Goal: Ask a question

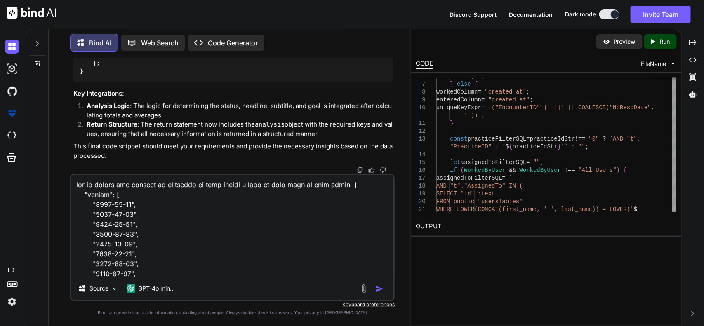
click at [340, 187] on textarea at bounding box center [232, 226] width 323 height 102
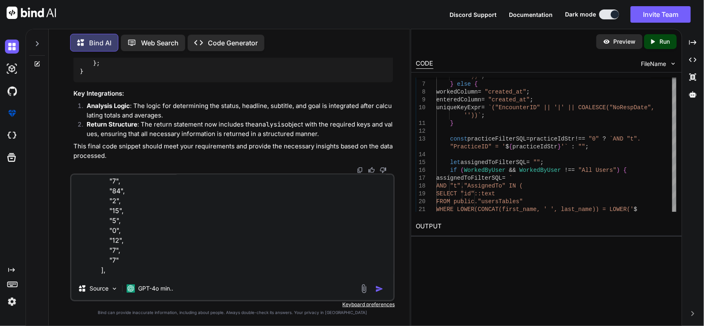
scroll to position [862, 0]
click at [279, 266] on textarea at bounding box center [232, 226] width 323 height 102
click at [285, 271] on textarea at bounding box center [232, 226] width 323 height 102
paste textarea "if (UpdateFilter === "claimScrubber") { const query = ` SELECT COUNT("isPassed"…"
type textarea "now im giving you another if condition in that return i want to this type of da…"
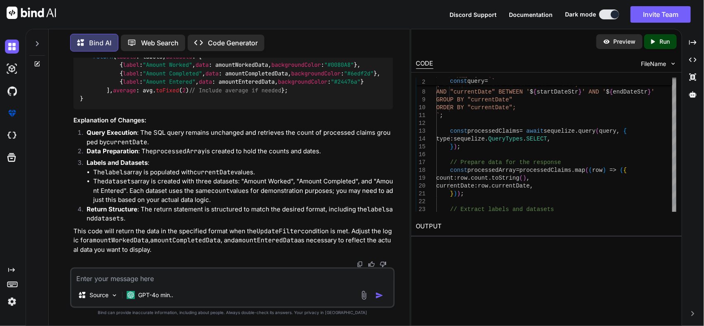
scroll to position [33083, 0]
click at [231, 284] on div "Source GPT-4o min.." at bounding box center [232, 288] width 325 height 40
click at [234, 274] on textarea at bounding box center [232, 276] width 323 height 15
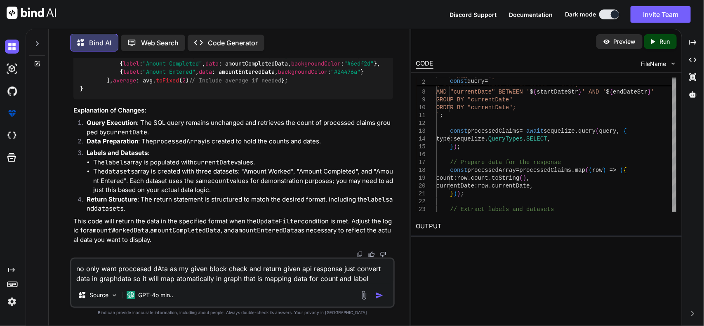
type textarea "no only want proccesed dAta as my given block check and return given api respon…"
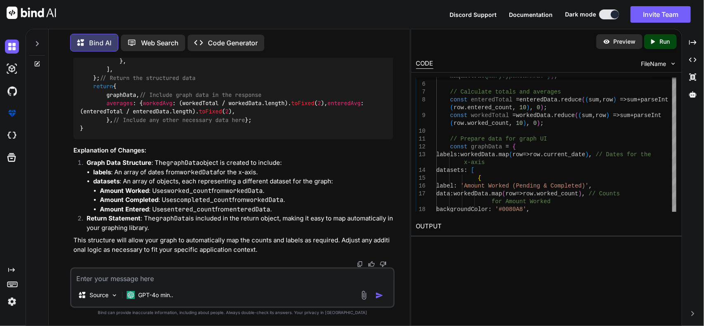
scroll to position [33714, 0]
click at [133, 133] on code "if ( FilterBy === "workedVsEntered" ) { // ... [existing code above remains unc…" at bounding box center [232, 6] width 304 height 252
click at [308, 277] on textarea at bounding box center [232, 276] width 323 height 15
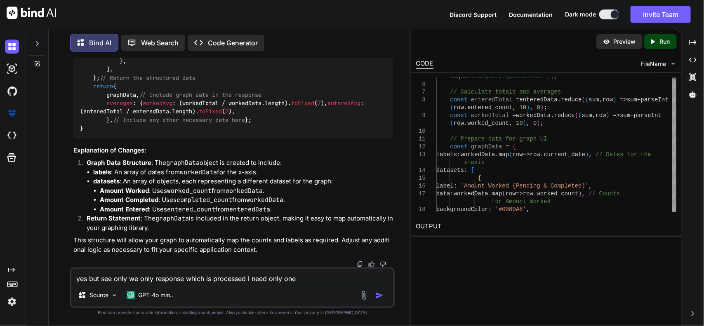
paste textarea "if (UpdateFilter === "claimScrubber") { const query = ` SELECT COUNT("isPassed"…"
type textarea "yes but see only we only response which is processed i need only one if (Update…"
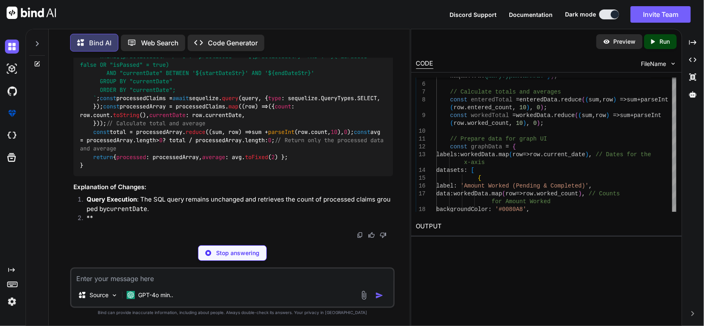
scroll to position [34370, 0]
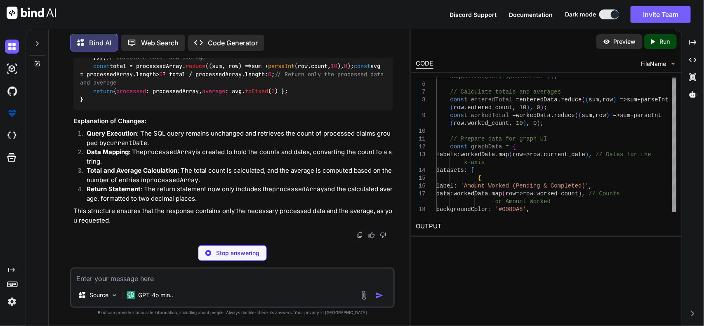
click at [170, 104] on code "if ( UpdateFilter === "claimScrubber" ) { const query = ` SELECT COUNT("isPasse…" at bounding box center [233, 28] width 307 height 151
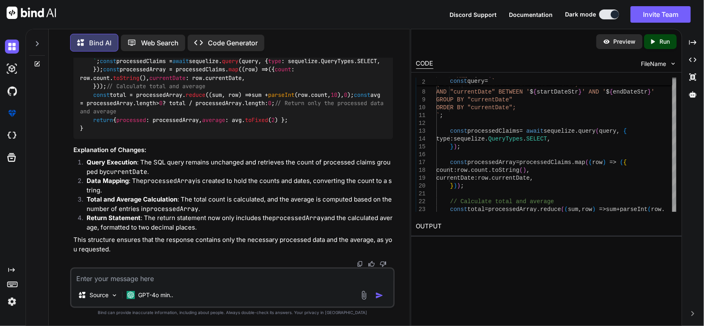
scroll to position [34392, 0]
click at [165, 133] on code "if ( UpdateFilter === "claimScrubber" ) { const query = ` SELECT COUNT("isPasse…" at bounding box center [233, 56] width 307 height 151
click at [188, 279] on textarea at bounding box center [232, 276] width 323 height 15
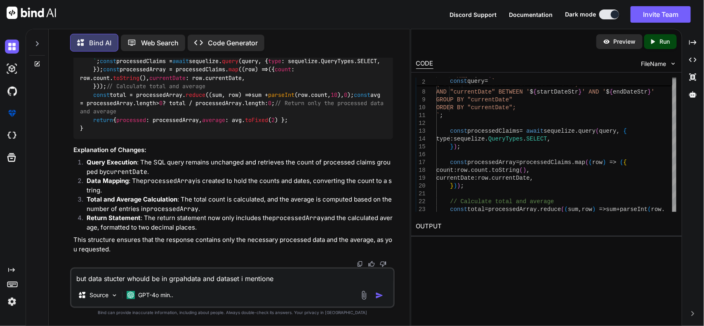
type textarea "but data stucter whould be in grpahdata and dataset i mentioned"
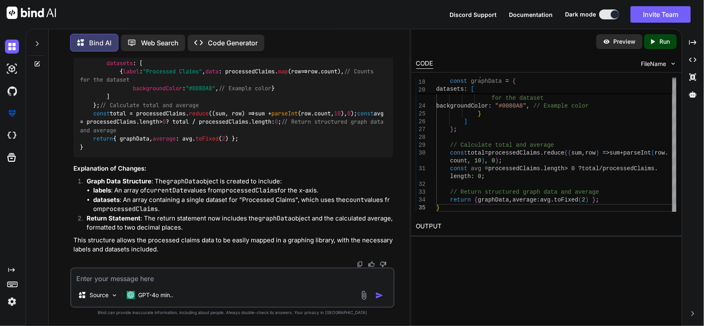
scroll to position [34663, 0]
click at [240, 283] on textarea at bounding box center [232, 276] width 323 height 15
click at [231, 283] on textarea "i need to transform data in that way only one" at bounding box center [232, 276] width 323 height 15
type textarea "i need to transform data in that way only one processed data"
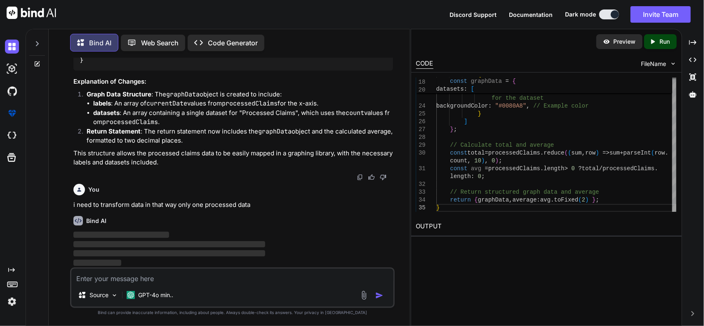
scroll to position [35060, 0]
paste textarea "{ "labels": [ "[DATE]", "[DATE]", "[DATE]", "[DATE]", "[DATE]", "[DATE]", "[DAT…"
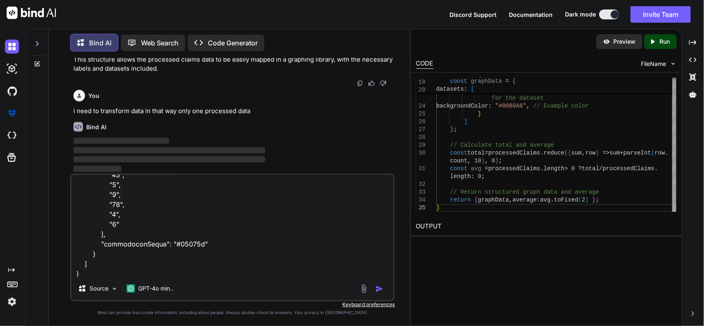
type textarea "{ "labels": [ "[DATE]", "[DATE]", "[DATE]", "[DATE]", "[DATE]", "[DATE]", "[DAT…"
click at [376, 287] on img "button" at bounding box center [379, 289] width 8 height 8
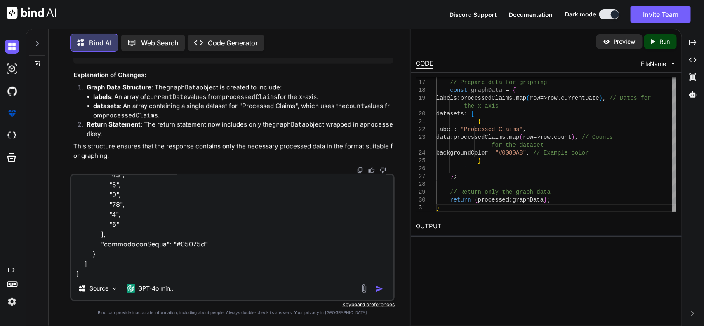
scroll to position [35489, 0]
click at [172, 250] on textarea at bounding box center [232, 226] width 323 height 102
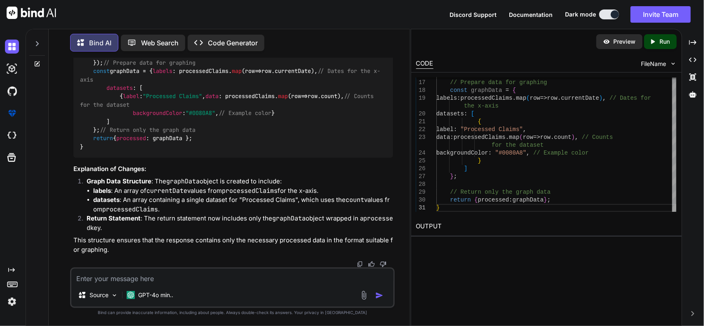
scroll to position [35467, 0]
click at [146, 137] on span "processed" at bounding box center [131, 138] width 30 height 7
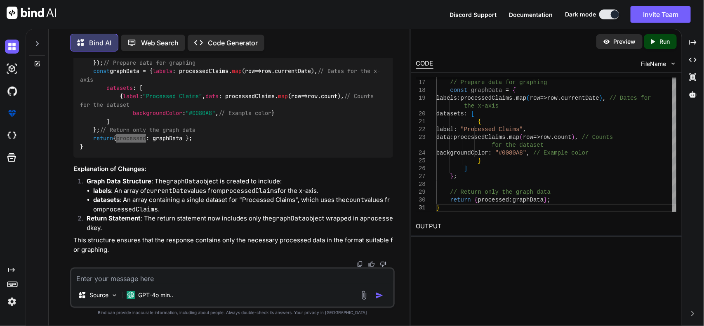
scroll to position [35364, 0]
click at [128, 142] on code "if ( UpdateFilter === "claimScrubber" ) { const query = ` SELECT COUNT("isPasse…" at bounding box center [230, 62] width 300 height 177
drag, startPoint x: 171, startPoint y: 115, endPoint x: 155, endPoint y: 134, distance: 25.1
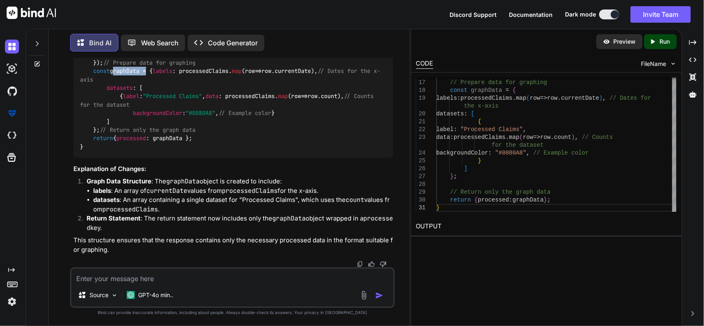
drag, startPoint x: 92, startPoint y: 137, endPoint x: 347, endPoint y: 153, distance: 255.4
copy code "// Calculate total and average const total = processedArray. reduce ( ( sum, ro…"
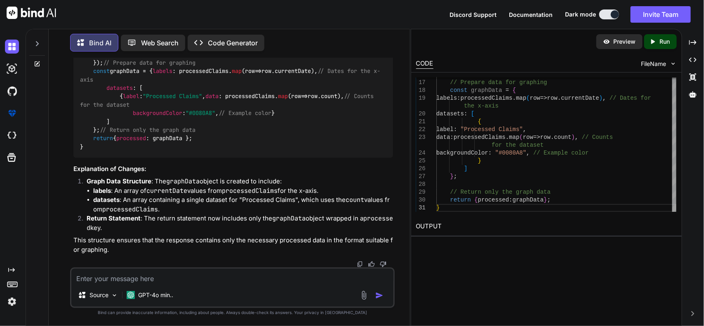
drag, startPoint x: 214, startPoint y: 181, endPoint x: 293, endPoint y: 178, distance: 79.2
copy code "average : avg. toFixed ( 2 )"
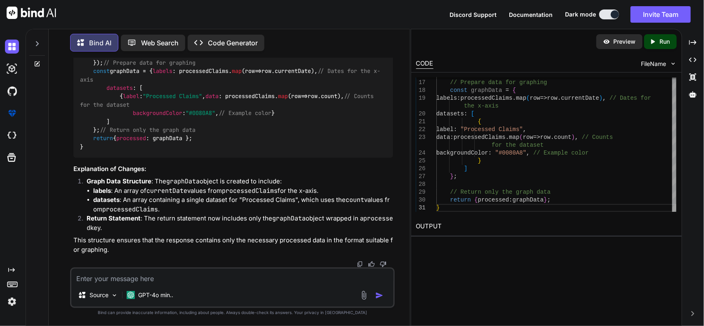
drag, startPoint x: 132, startPoint y: 96, endPoint x: 143, endPoint y: 114, distance: 21.1
click at [171, 273] on textarea at bounding box center [232, 276] width 323 height 15
type textarea "also calculATE average"
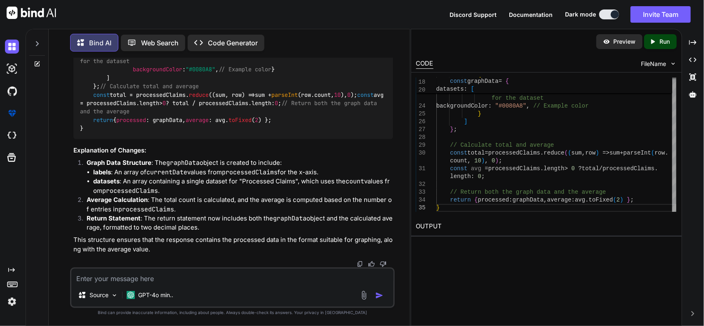
scroll to position [35709, 0]
drag, startPoint x: 372, startPoint y: 132, endPoint x: 372, endPoint y: 184, distance: 51.6
